Goal: Navigation & Orientation: Understand site structure

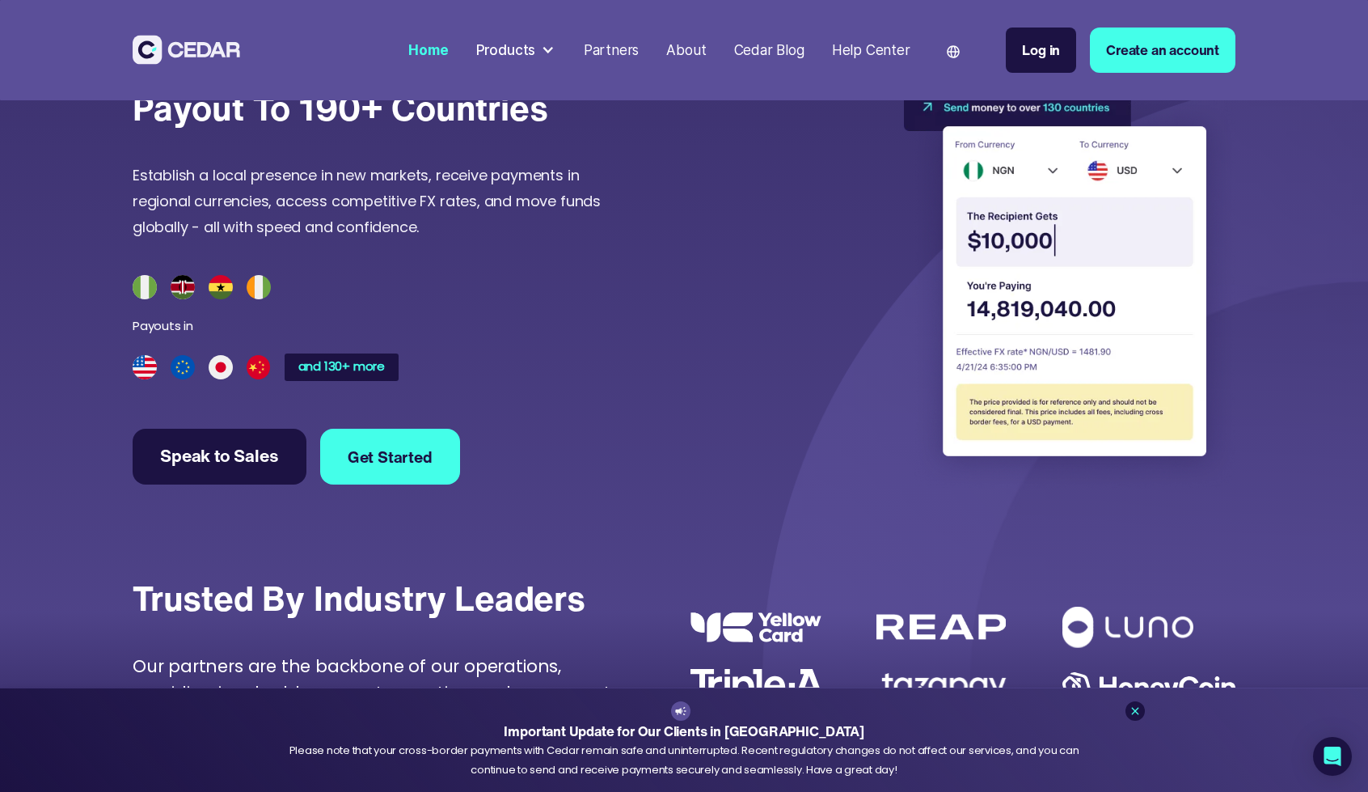
scroll to position [4480, 0]
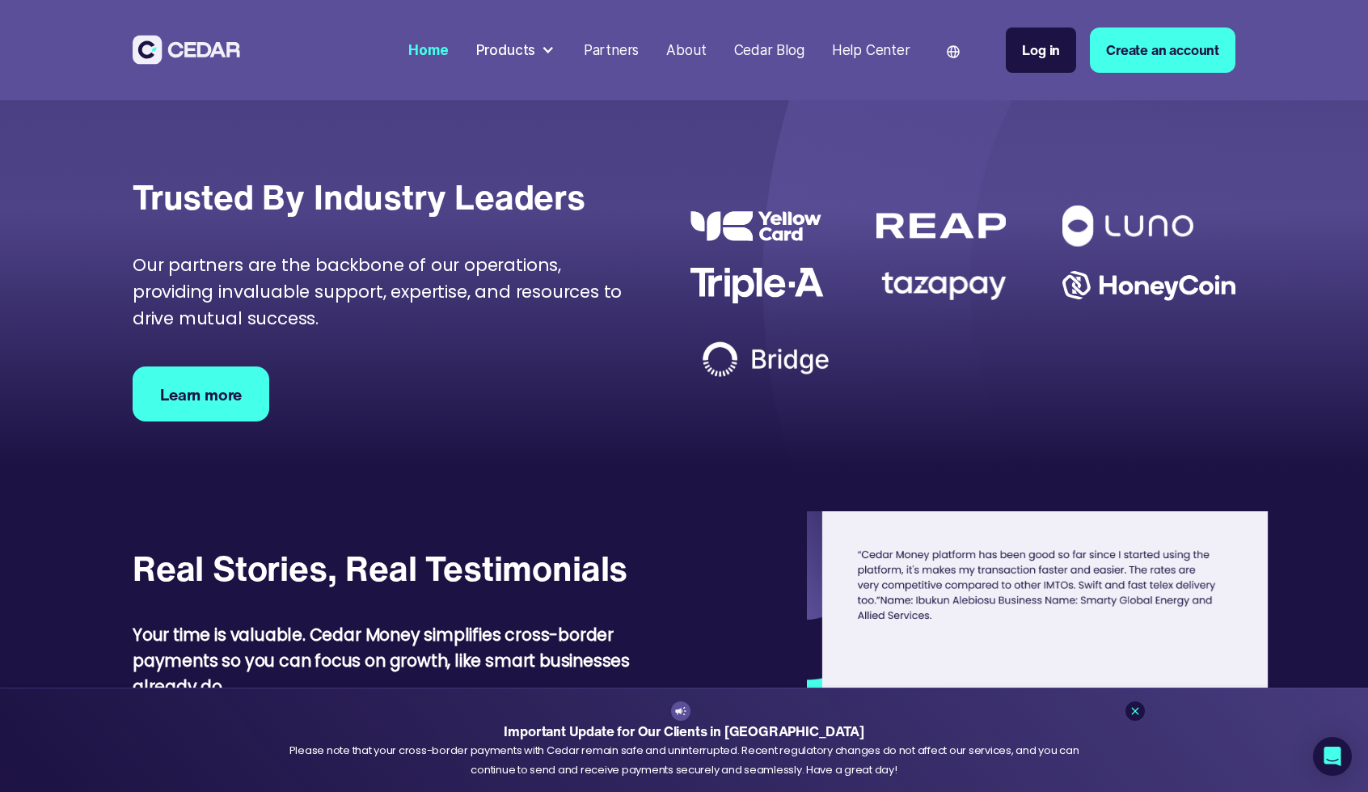
scroll to position [5095, 0]
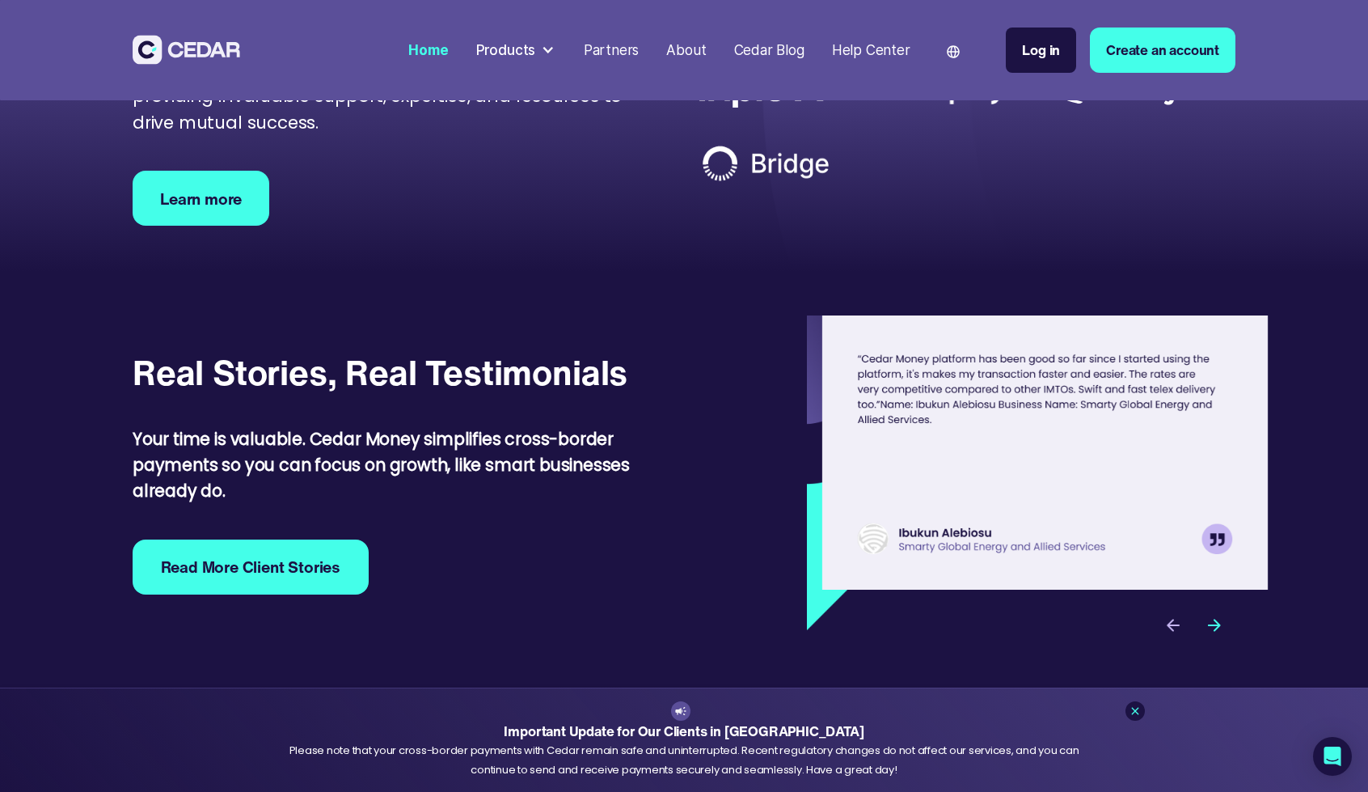
click at [606, 44] on div "Partners" at bounding box center [612, 50] width 56 height 21
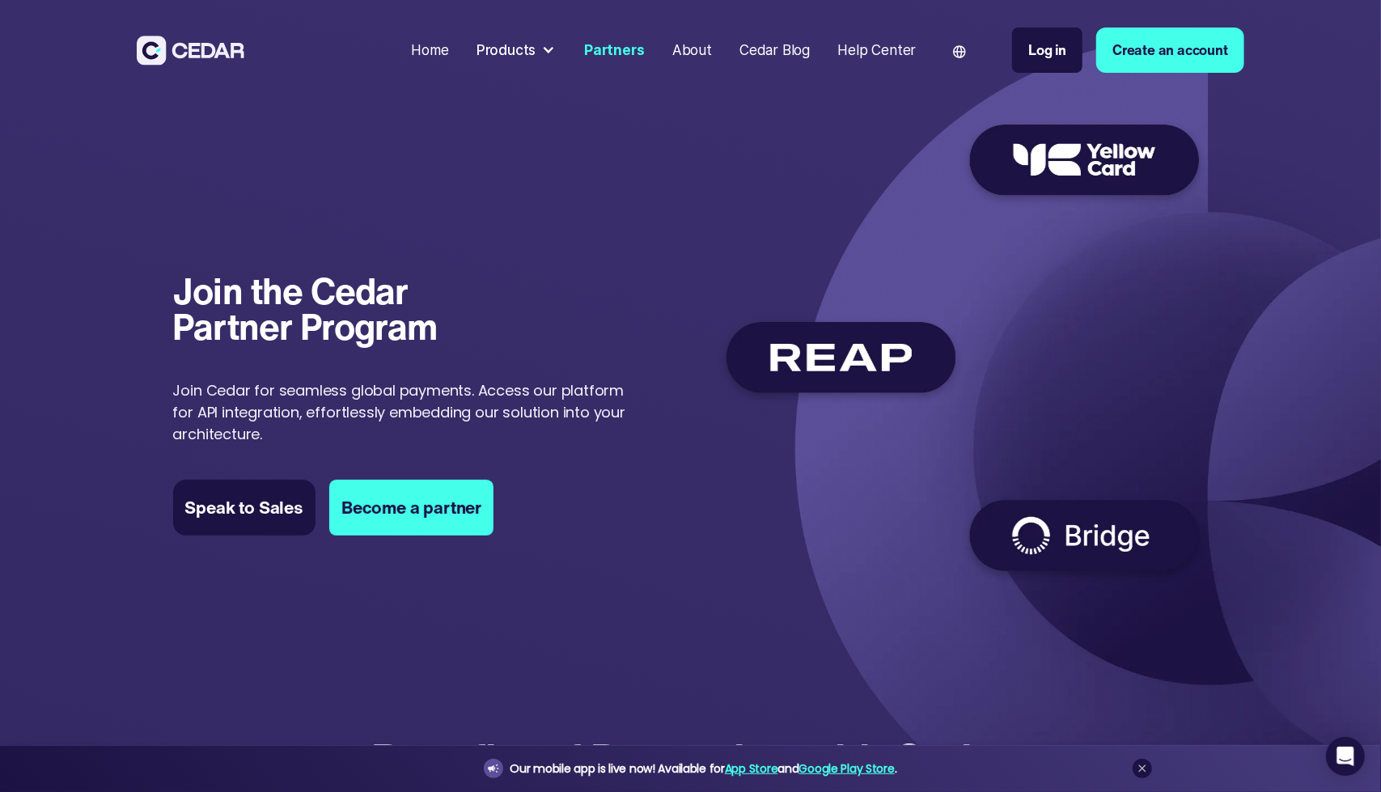
click at [701, 54] on div "About" at bounding box center [692, 50] width 40 height 21
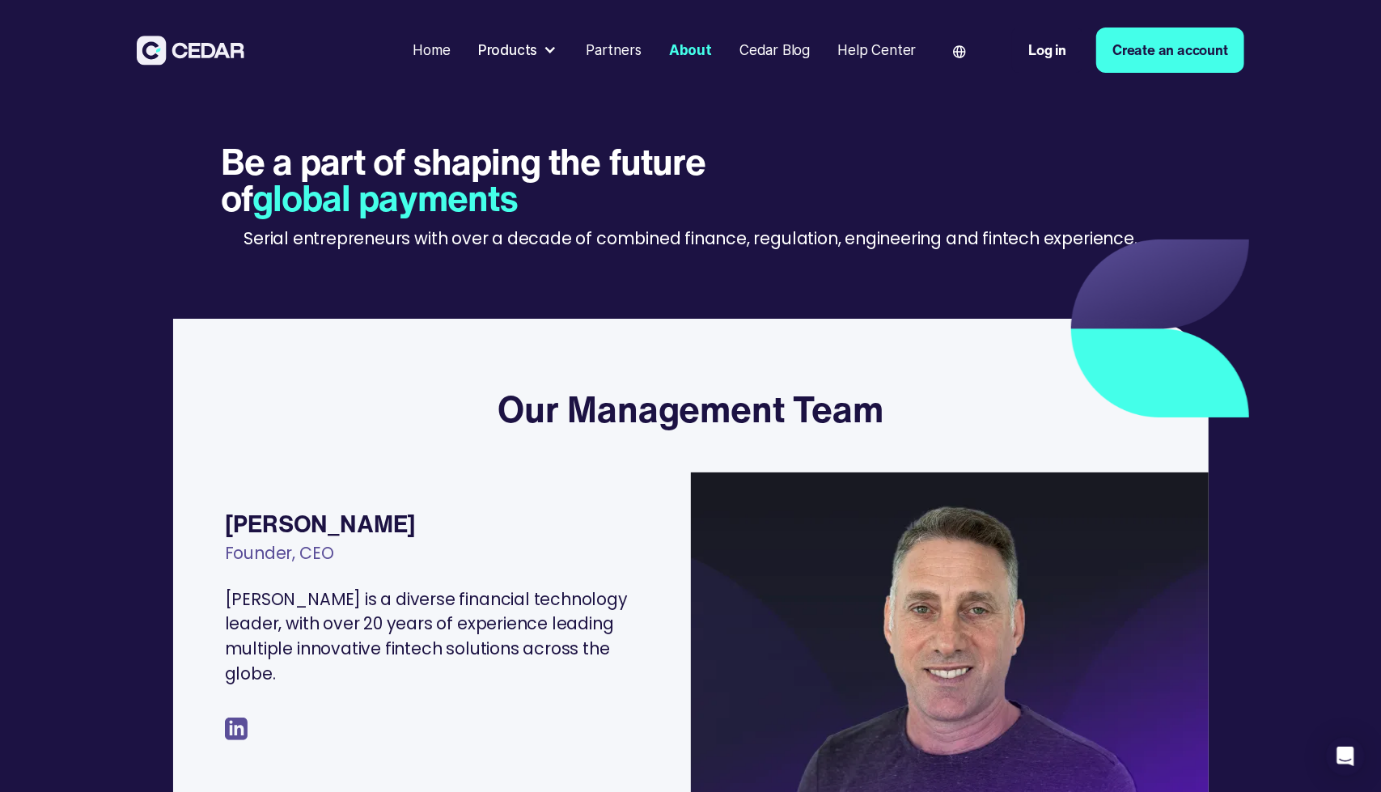
click at [544, 44] on div "Products" at bounding box center [518, 50] width 94 height 35
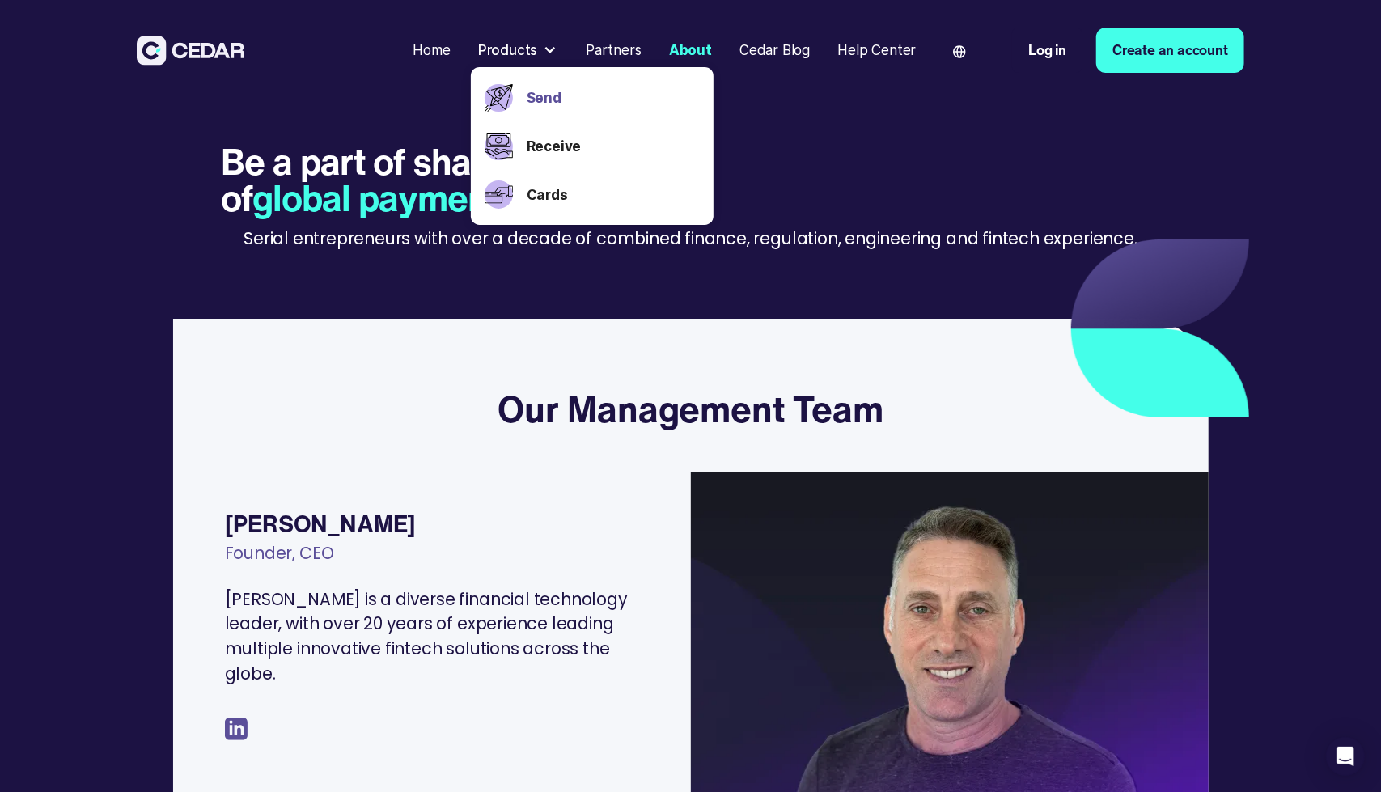
click at [536, 95] on link "Send" at bounding box center [613, 97] width 173 height 21
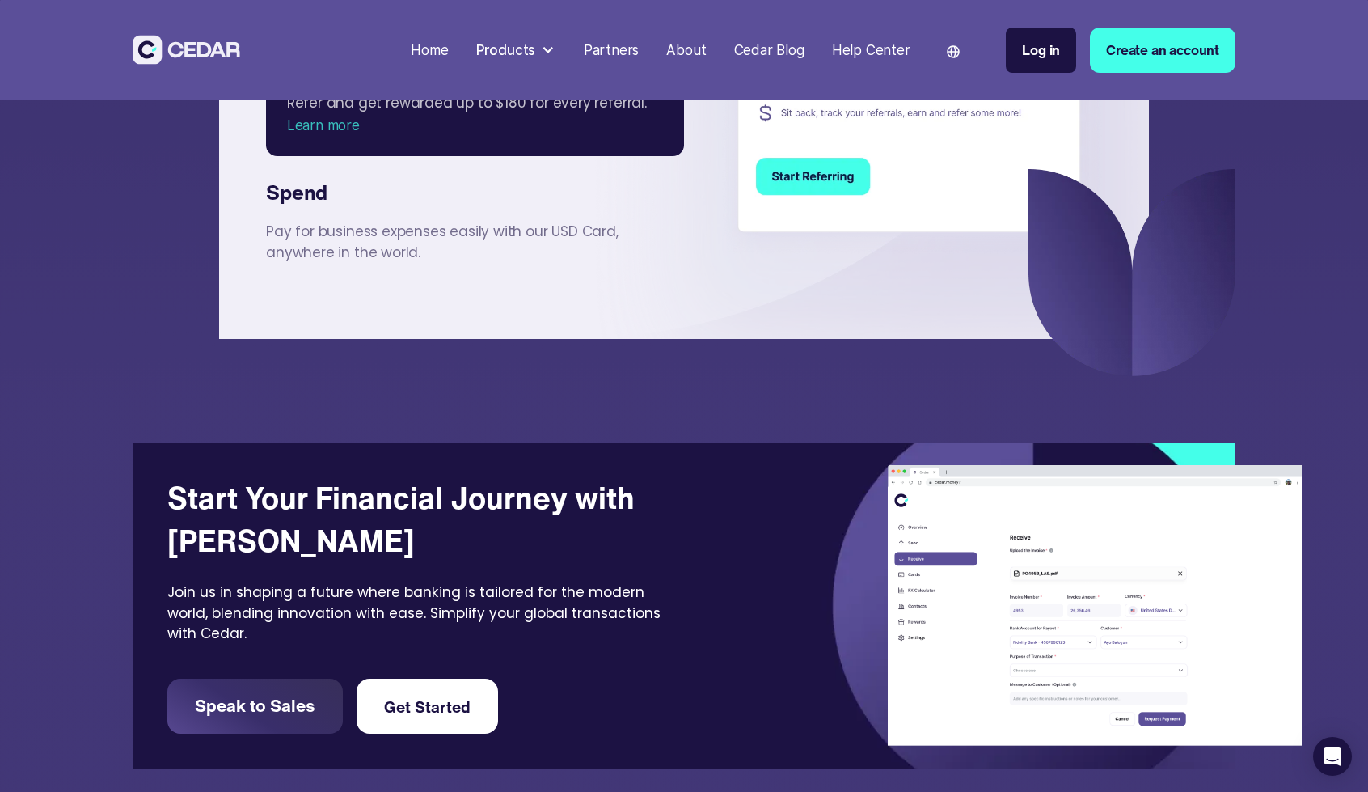
scroll to position [3615, 0]
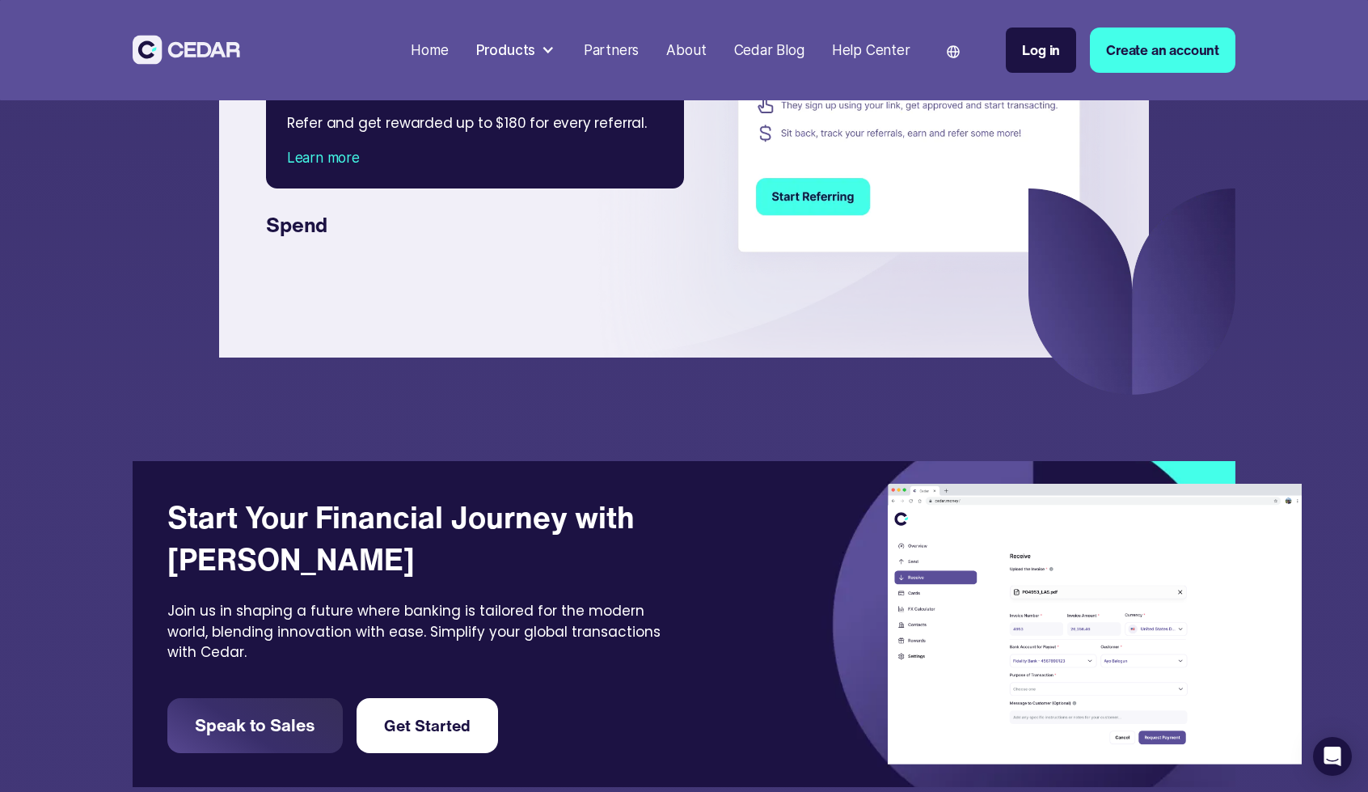
click at [544, 54] on div at bounding box center [548, 50] width 14 height 14
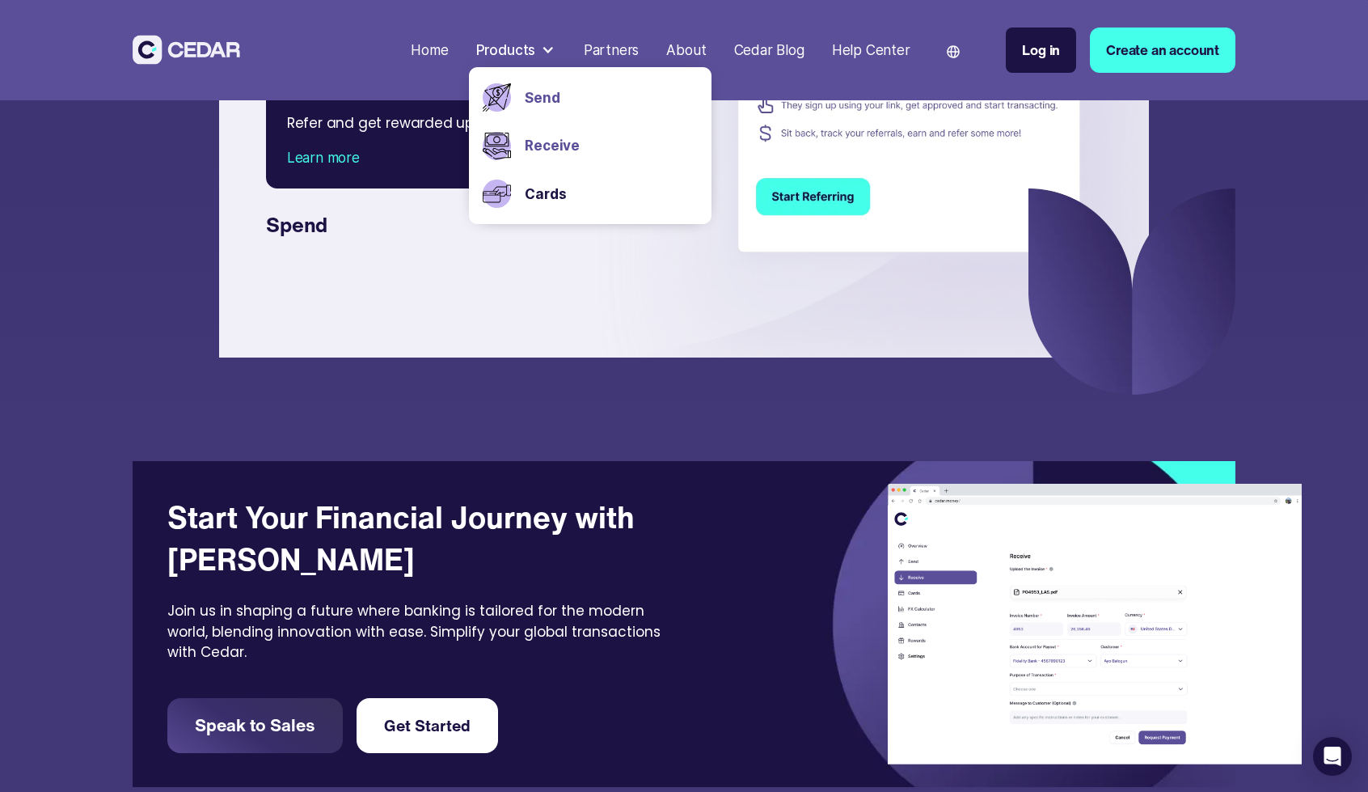
click at [543, 143] on link "Receive" at bounding box center [611, 145] width 172 height 21
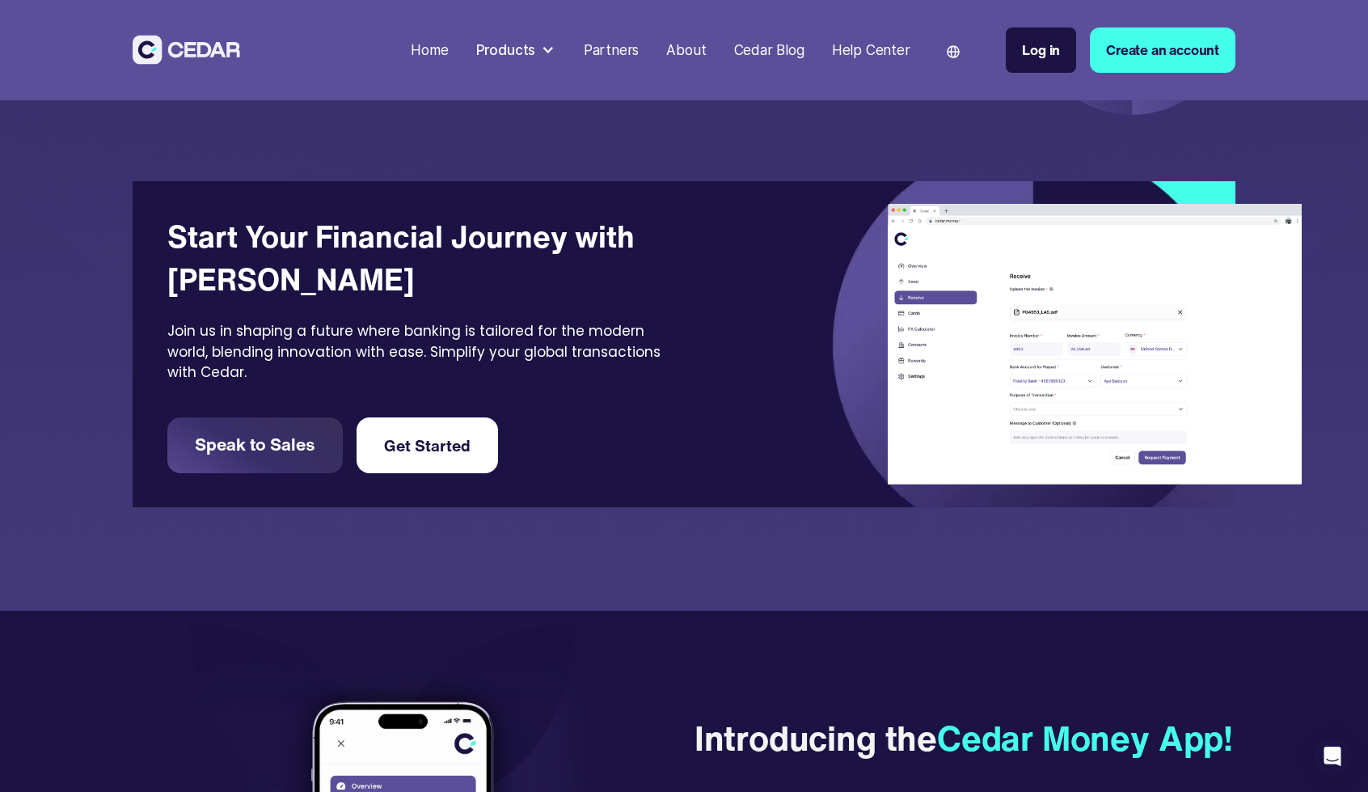
scroll to position [4206, 0]
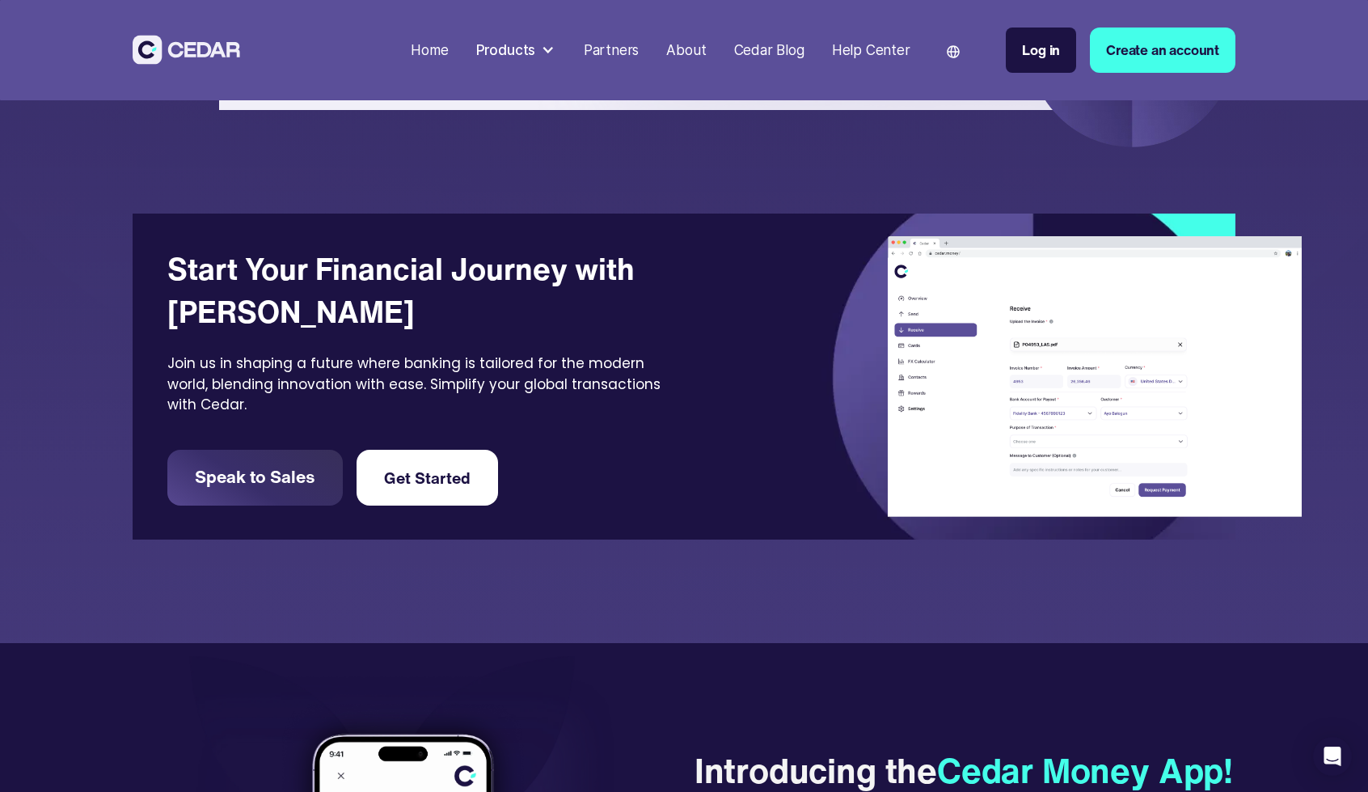
click at [542, 49] on div "Products" at bounding box center [516, 50] width 94 height 35
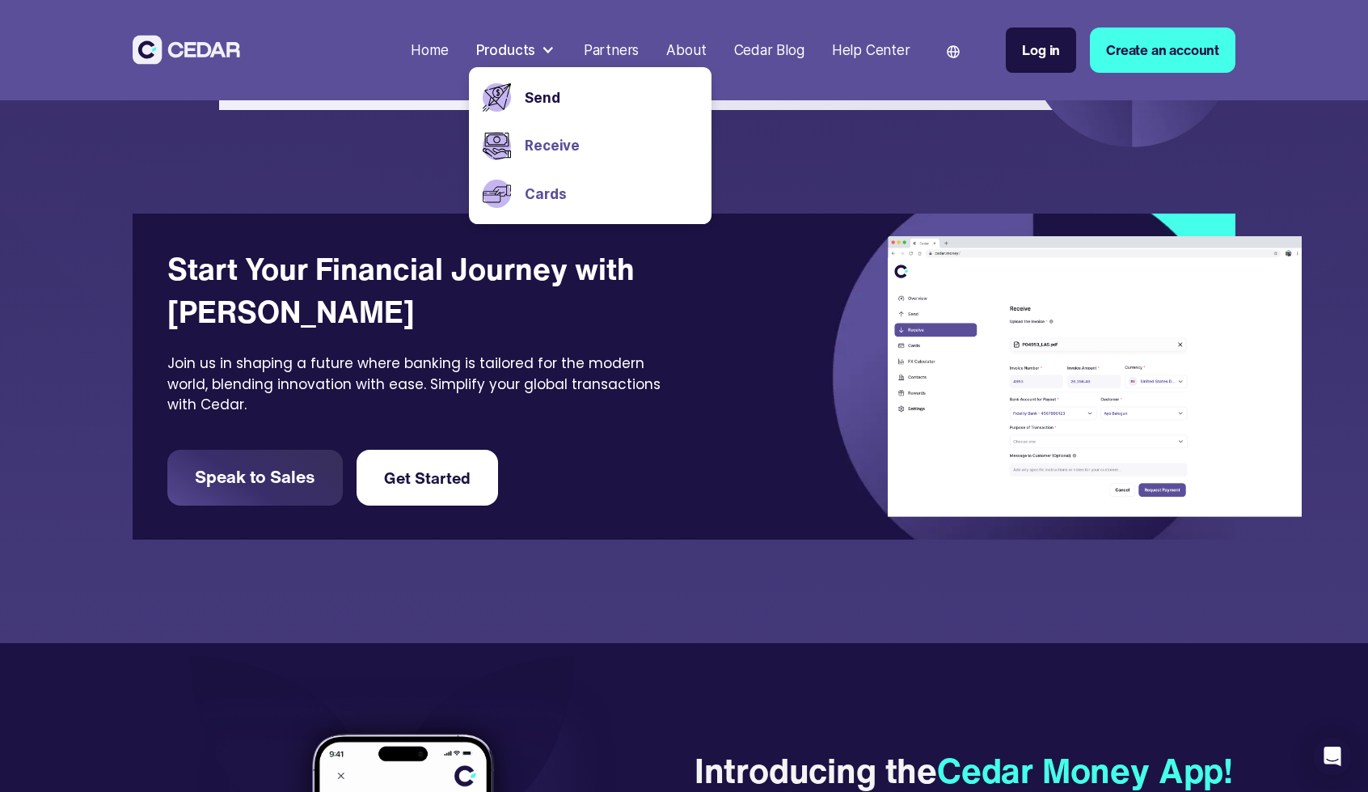
click at [544, 188] on link "Cards" at bounding box center [611, 194] width 172 height 21
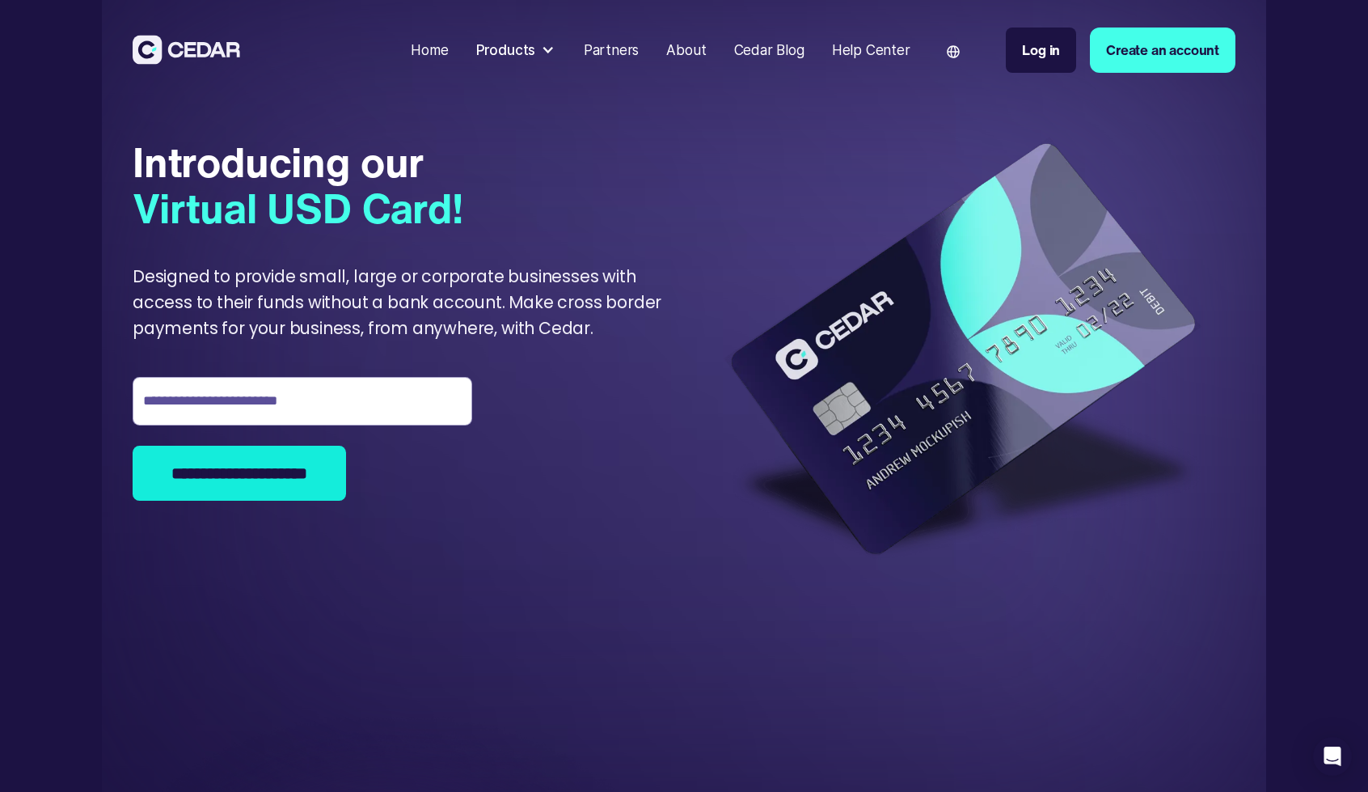
click at [220, 49] on img at bounding box center [187, 50] width 108 height 30
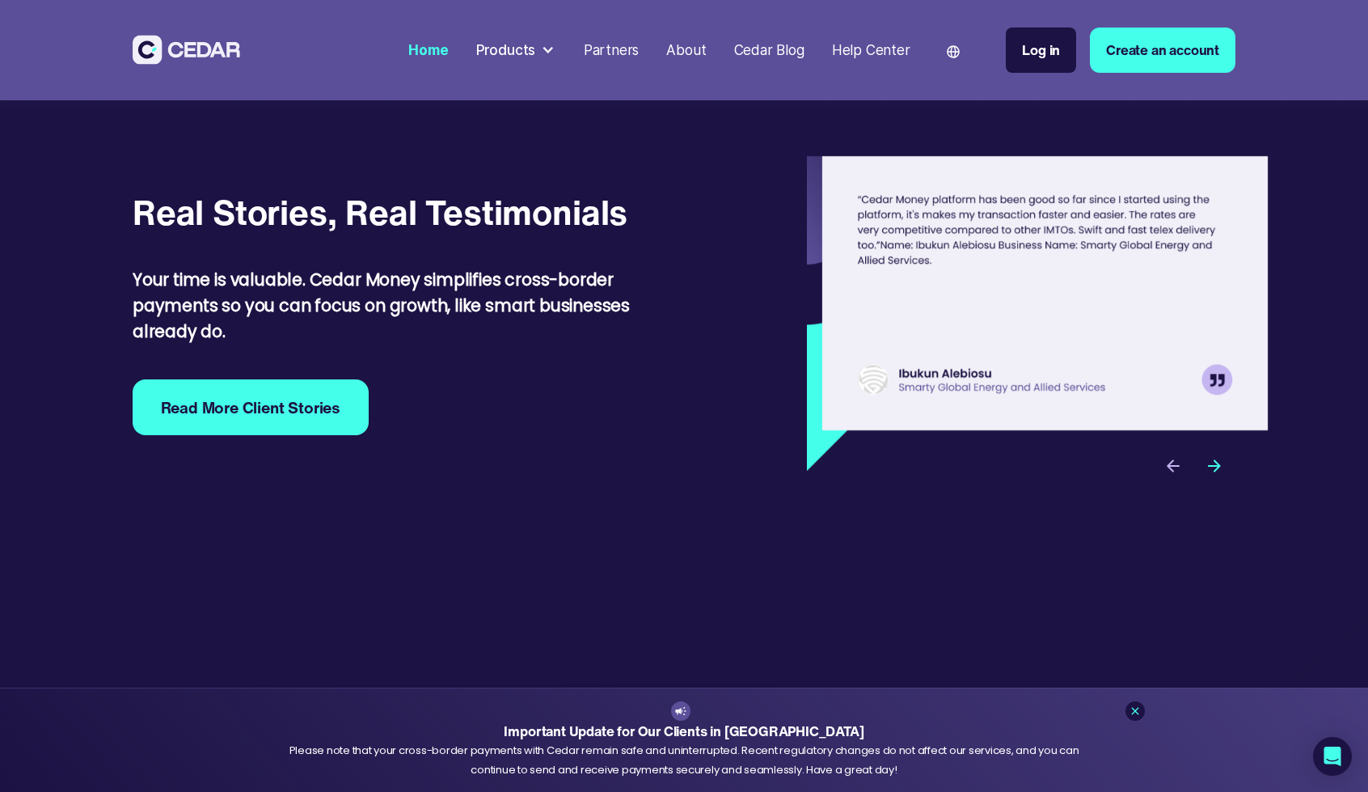
scroll to position [5257, 0]
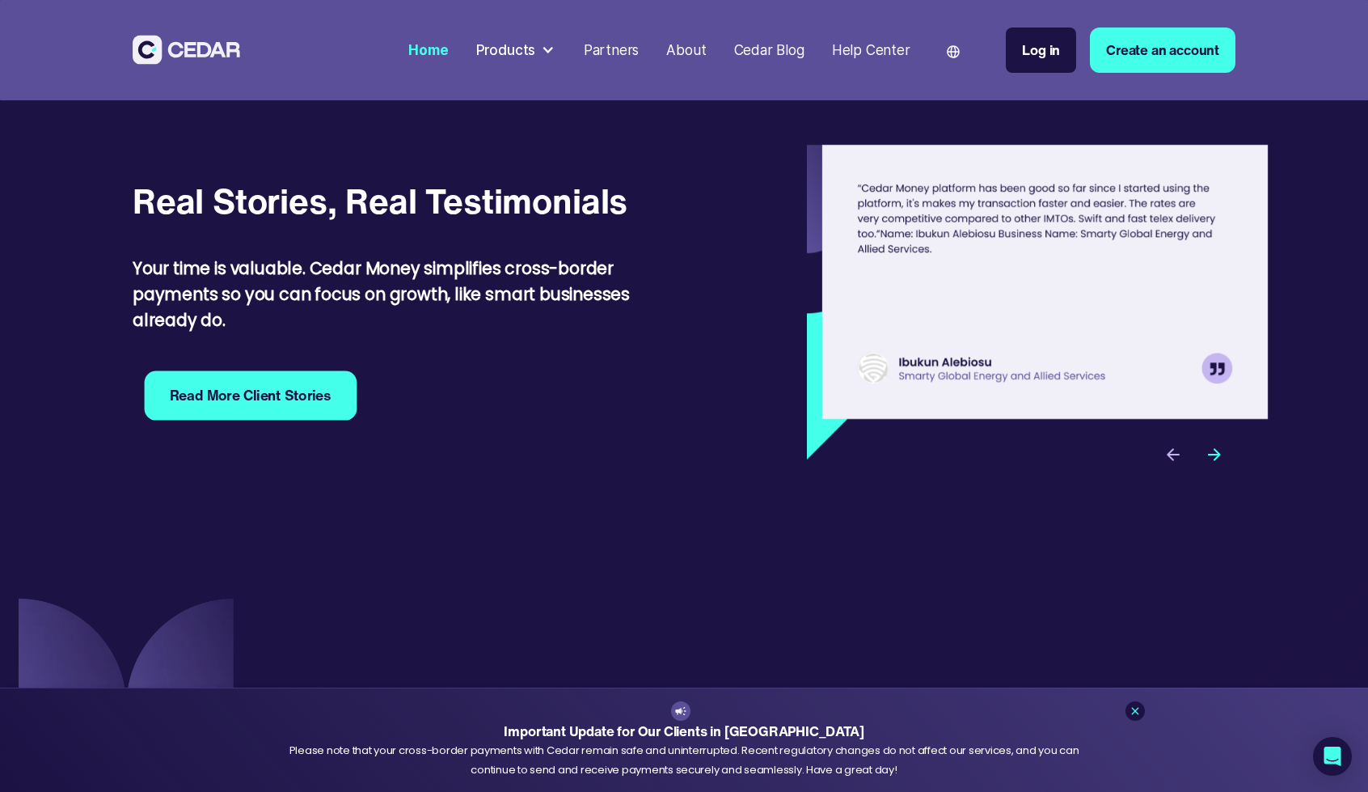
click at [262, 406] on strong "Read More Client Stories" at bounding box center [251, 395] width 162 height 21
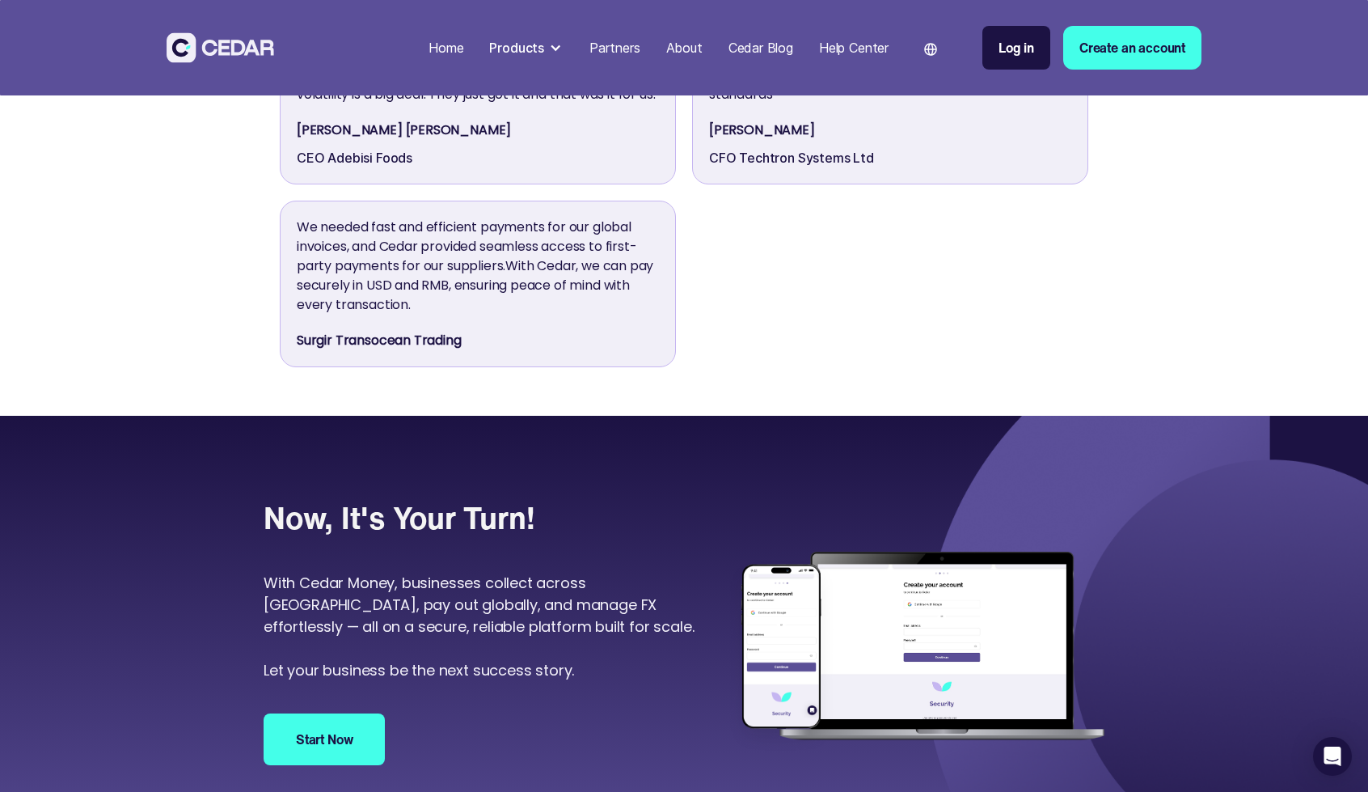
scroll to position [1618, 0]
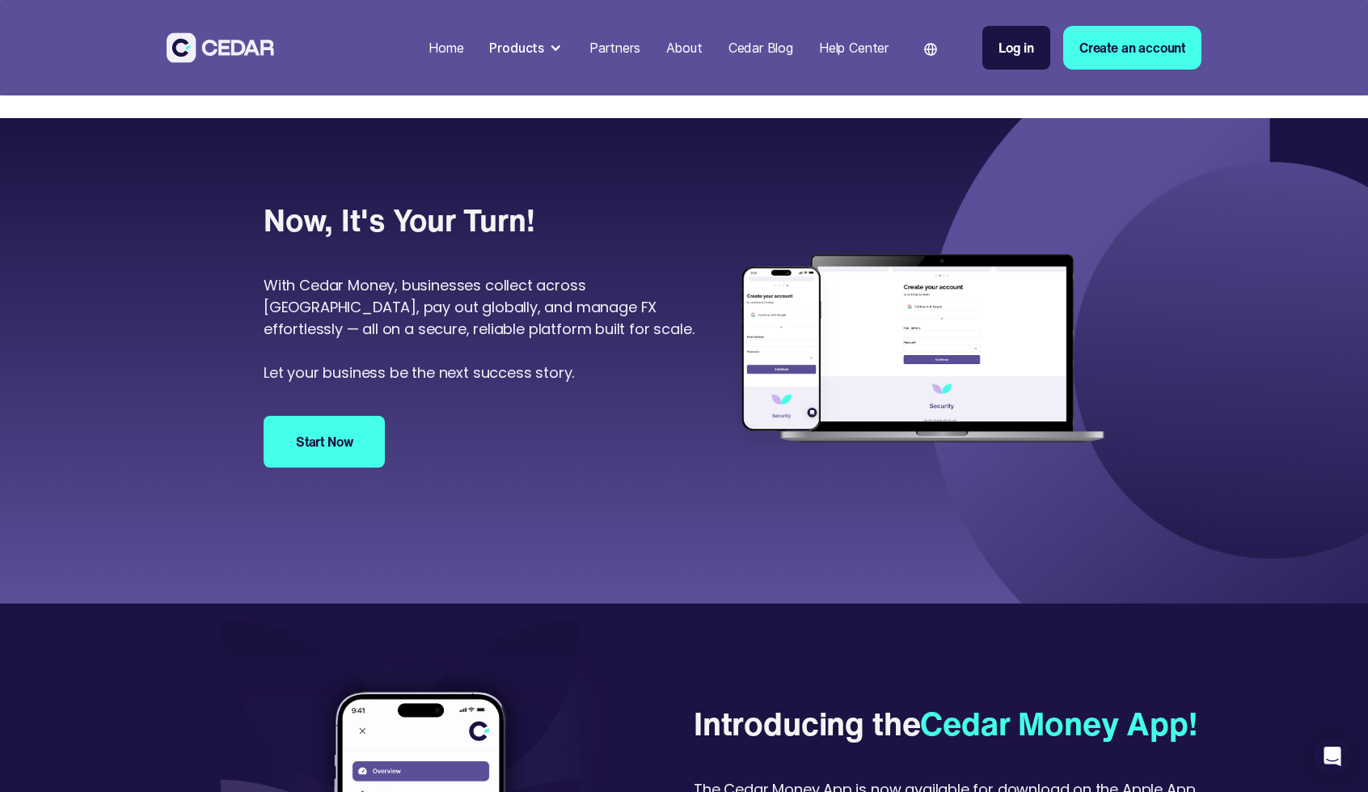
scroll to position [1698, 0]
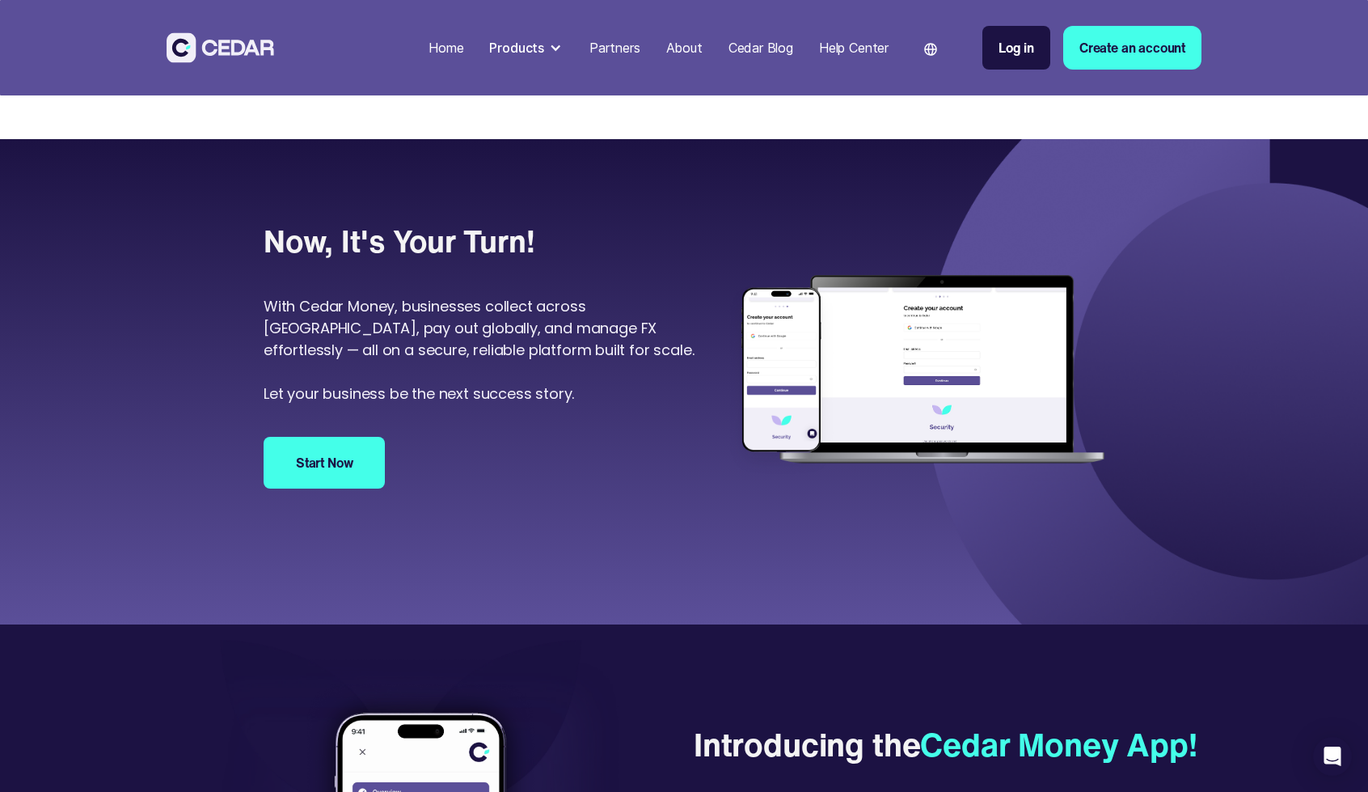
click at [196, 51] on img at bounding box center [221, 47] width 108 height 30
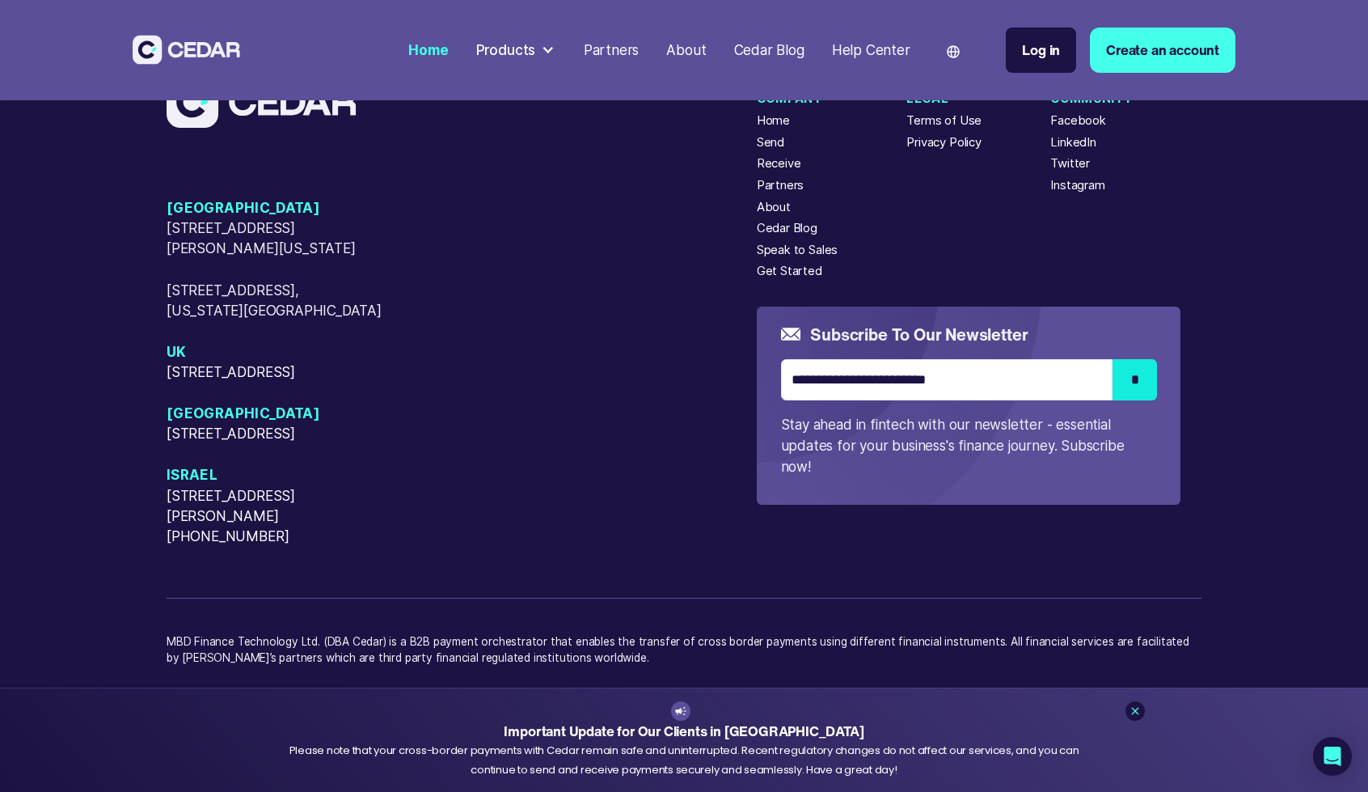
scroll to position [6977, 0]
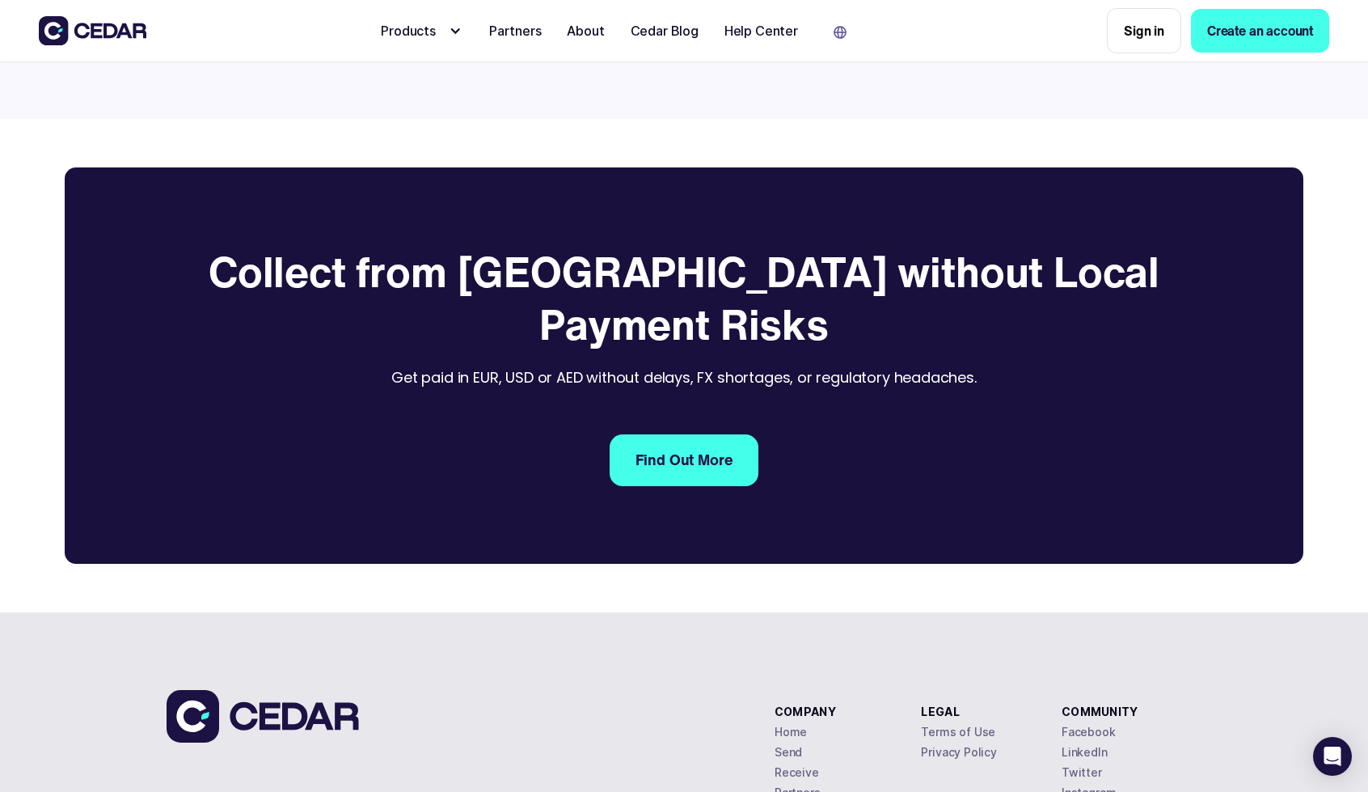
scroll to position [2881, 0]
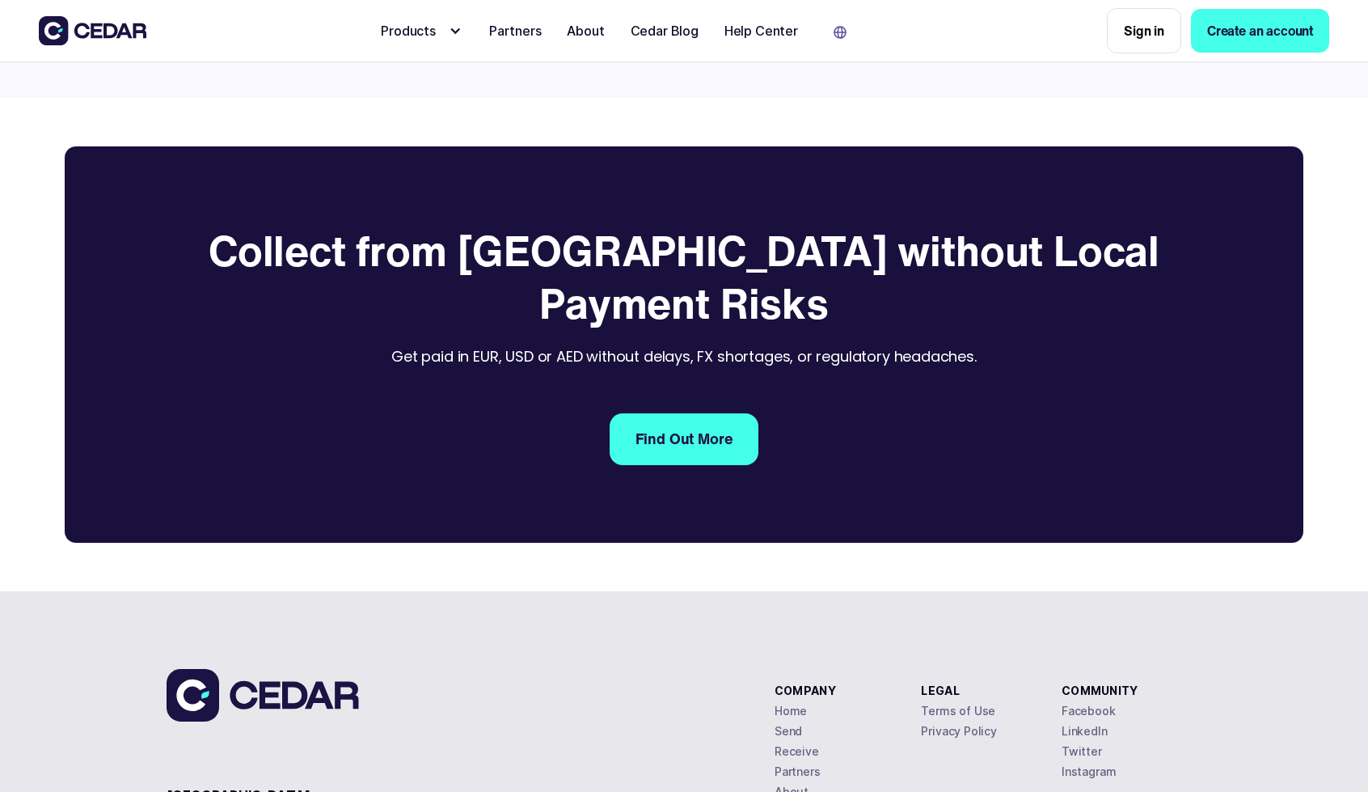
click at [100, 30] on img at bounding box center [93, 30] width 108 height 29
